Goal: Transaction & Acquisition: Purchase product/service

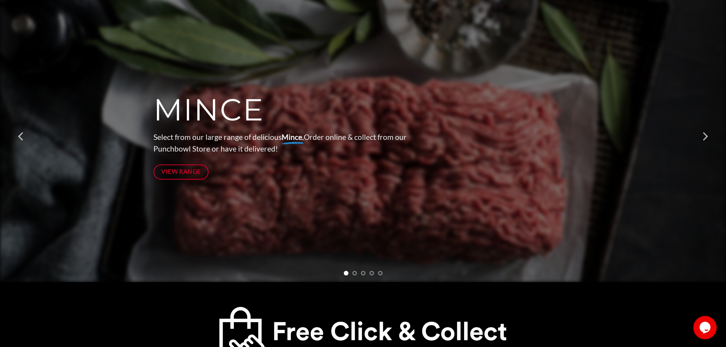
scroll to position [119, 0]
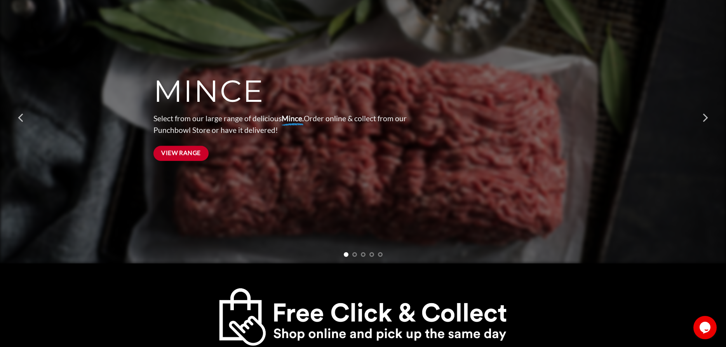
click at [201, 153] on span "View Range" at bounding box center [181, 153] width 40 height 10
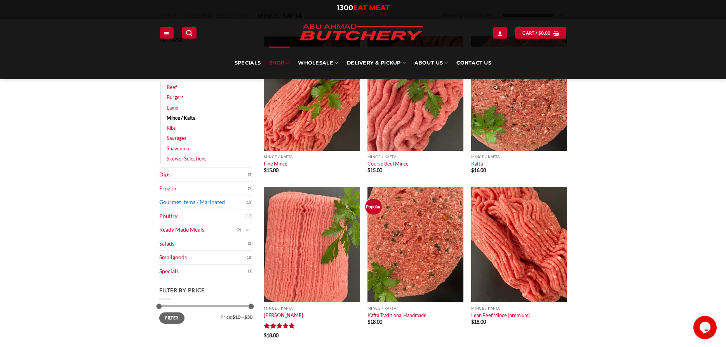
scroll to position [79, 0]
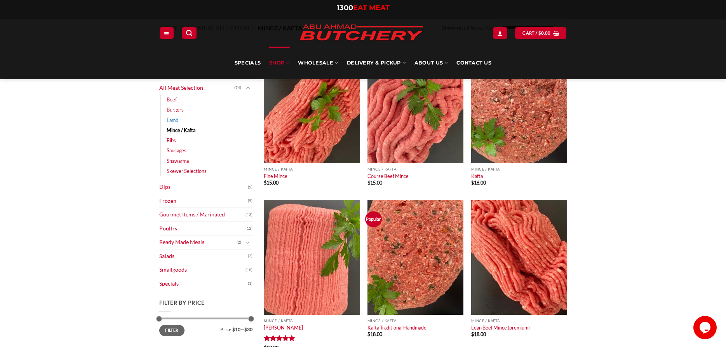
click at [177, 122] on link "Lamb" at bounding box center [173, 120] width 12 height 10
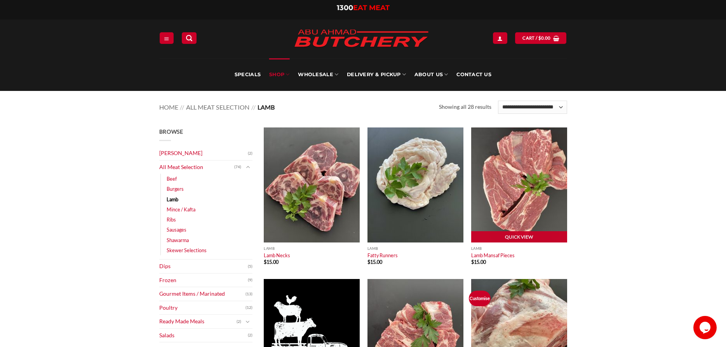
click at [524, 210] on img at bounding box center [519, 184] width 96 height 115
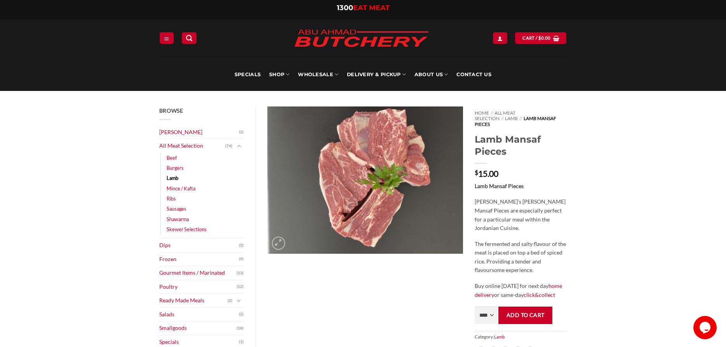
click at [407, 216] on img at bounding box center [365, 179] width 196 height 147
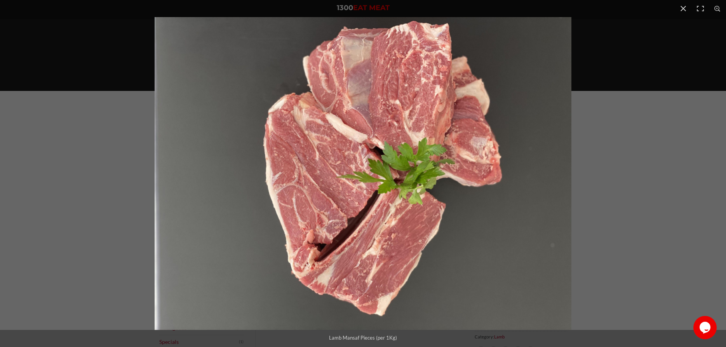
click at [407, 216] on img at bounding box center [363, 173] width 417 height 313
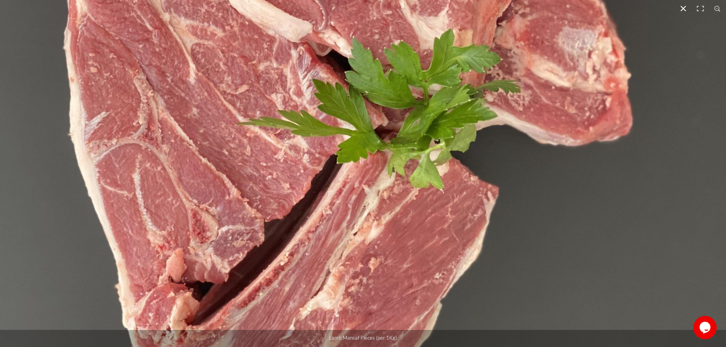
click at [688, 7] on button "Close (Esc)" at bounding box center [683, 8] width 17 height 17
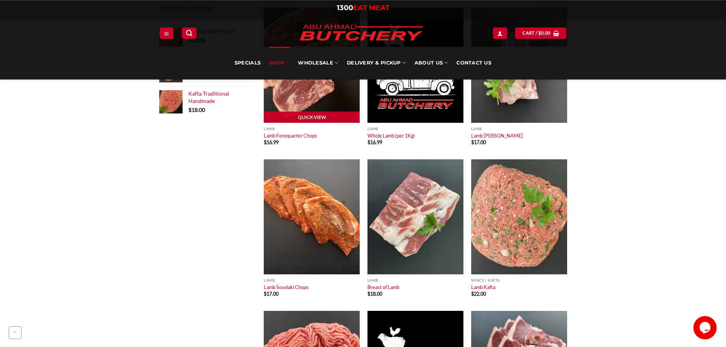
scroll to position [436, 0]
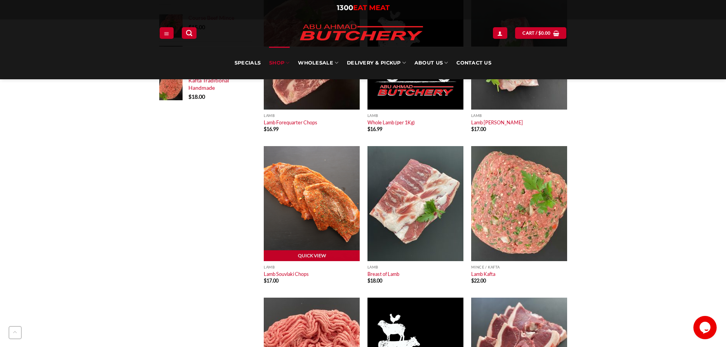
click at [321, 215] on img at bounding box center [312, 203] width 96 height 115
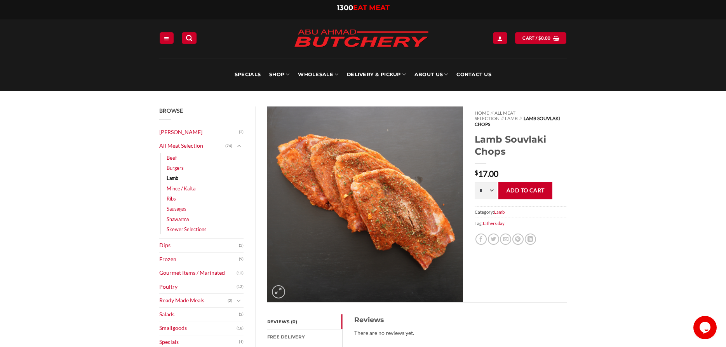
click at [404, 204] on img at bounding box center [365, 204] width 196 height 196
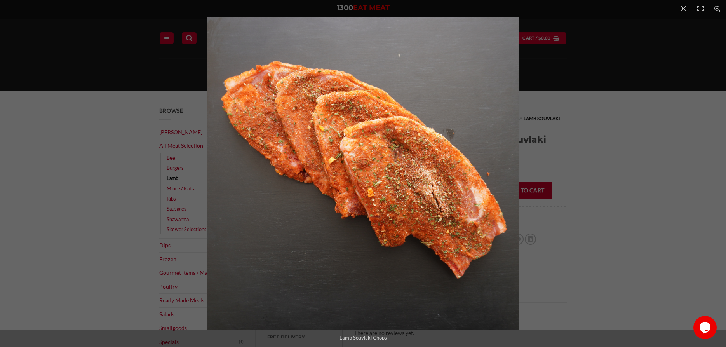
click at [435, 252] on img at bounding box center [363, 173] width 313 height 313
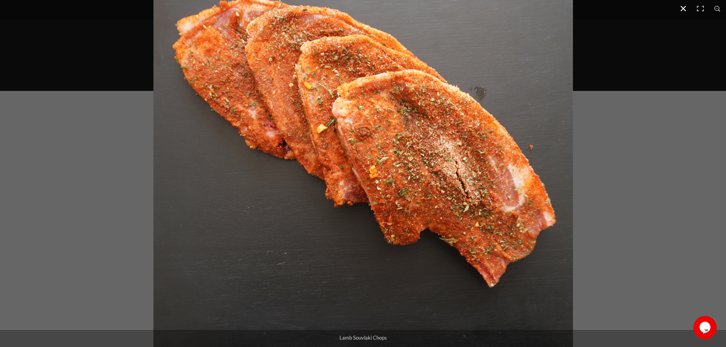
click at [687, 9] on button "Close (Esc)" at bounding box center [683, 8] width 17 height 17
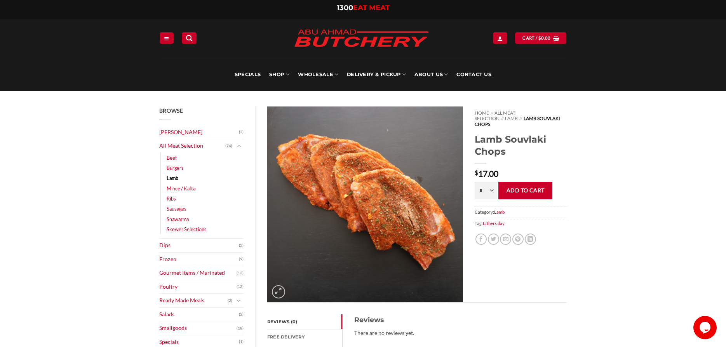
drag, startPoint x: 508, startPoint y: 145, endPoint x: 476, endPoint y: 136, distance: 33.1
click at [476, 136] on h1 "Lamb Souvlaki Chops" at bounding box center [521, 145] width 92 height 24
copy h1 "Lamb Souvlaki Chops"
click at [526, 186] on button "Add to cart" at bounding box center [525, 190] width 54 height 17
click at [526, 186] on form "* * * * * * * * * ** Add to cart" at bounding box center [521, 190] width 92 height 17
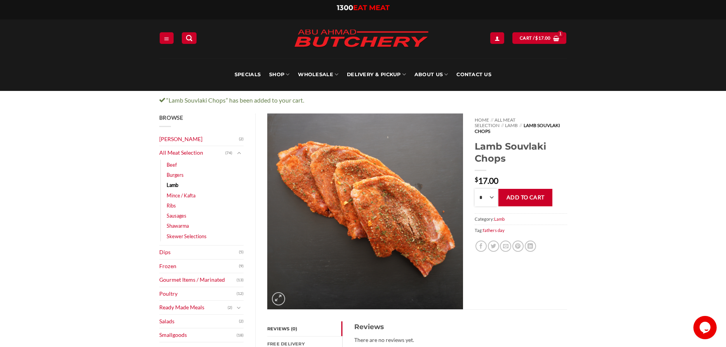
click at [475, 189] on select "* * * * * * * * * **" at bounding box center [486, 197] width 23 height 17
select select "*"
click option "*" at bounding box center [0, 0] width 0 height 0
click at [526, 189] on button "Add to cart" at bounding box center [525, 197] width 54 height 17
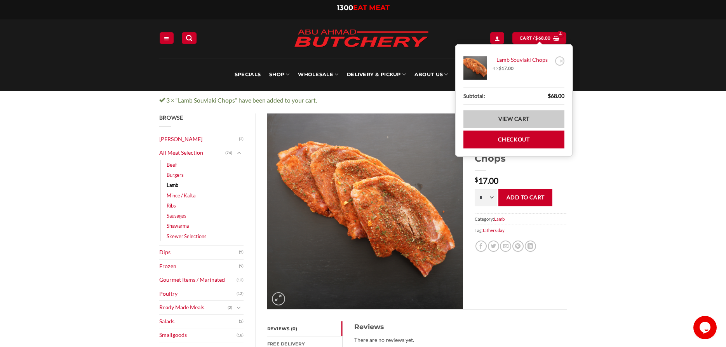
click at [520, 124] on link "View cart" at bounding box center [513, 118] width 101 height 17
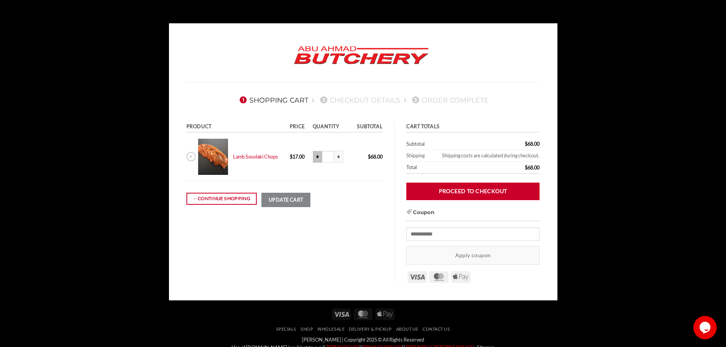
click at [319, 160] on input "*" at bounding box center [317, 157] width 9 height 12
type input "***"
click at [319, 160] on input "*" at bounding box center [317, 157] width 9 height 12
click at [329, 159] on input "***" at bounding box center [328, 157] width 12 height 12
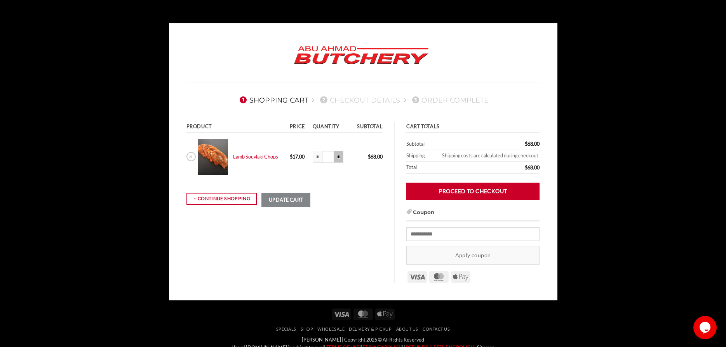
click at [336, 158] on input "*" at bounding box center [338, 157] width 9 height 12
click at [319, 155] on input "*" at bounding box center [317, 157] width 9 height 12
click at [316, 159] on input "*" at bounding box center [317, 157] width 9 height 12
click at [236, 194] on link "← Continue shopping" at bounding box center [221, 199] width 70 height 12
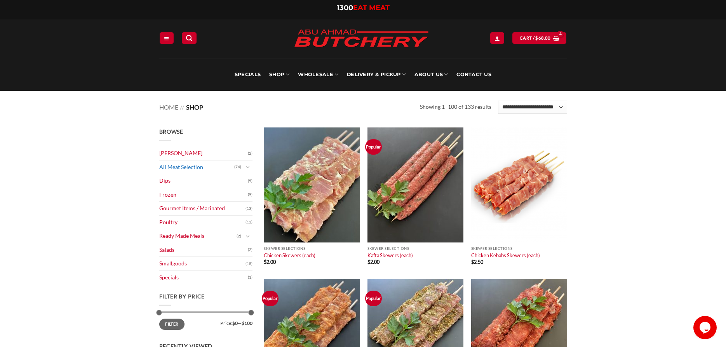
click at [186, 165] on link "All Meat Selection" at bounding box center [196, 167] width 75 height 14
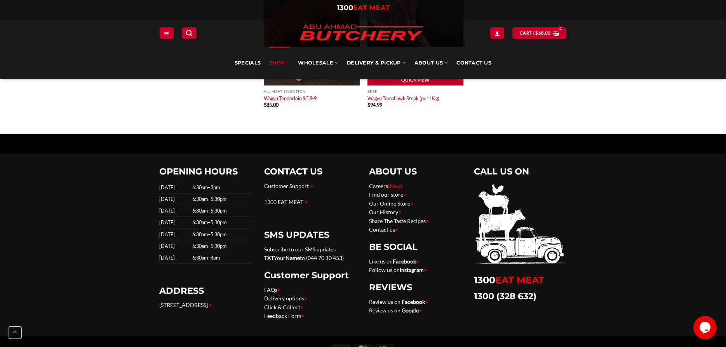
scroll to position [3882, 0]
